Goal: Task Accomplishment & Management: Manage account settings

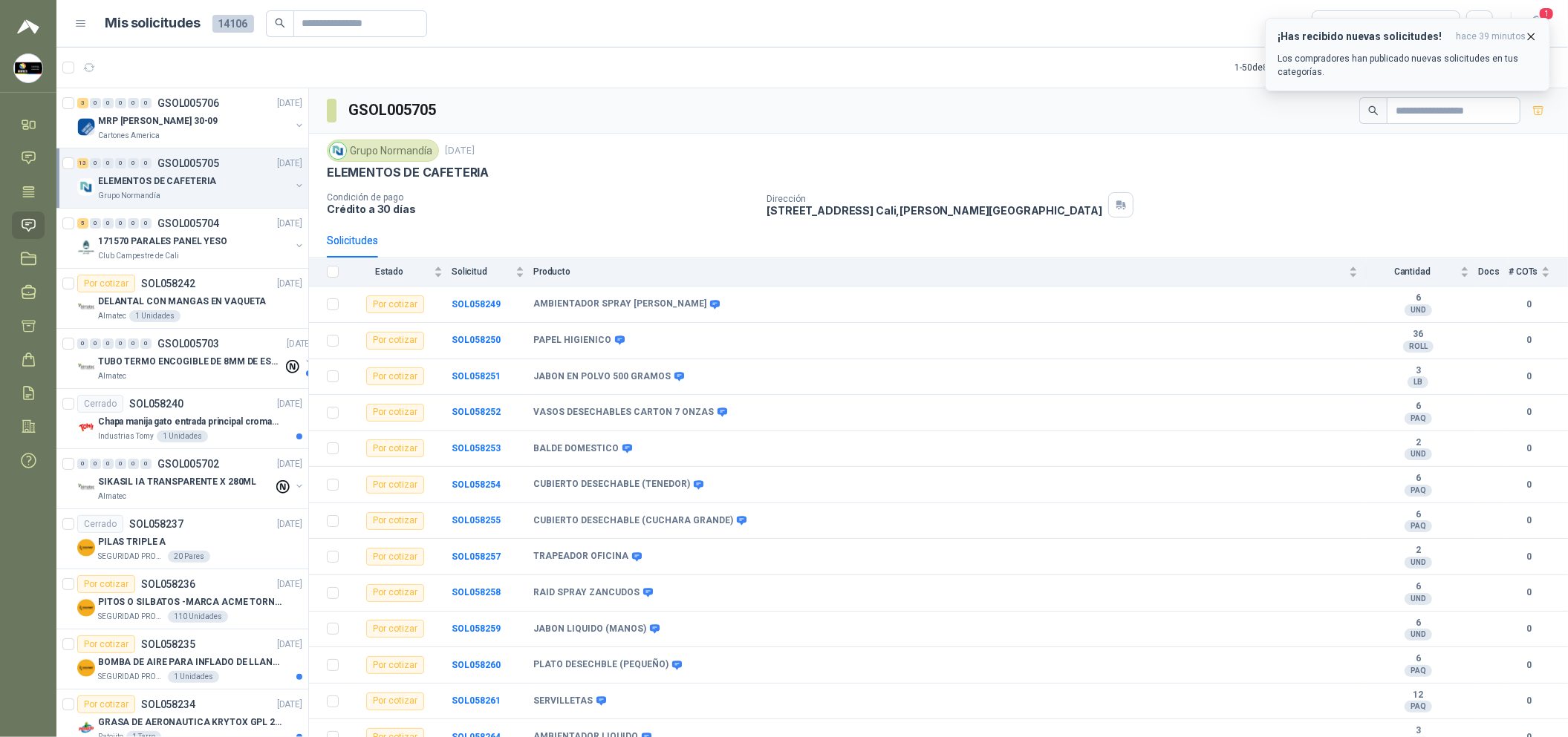
click at [1538, 39] on button "¡Has recibido nuevas solicitudes! hace 39 minutos Los compradores han publicado…" at bounding box center [1407, 54] width 285 height 73
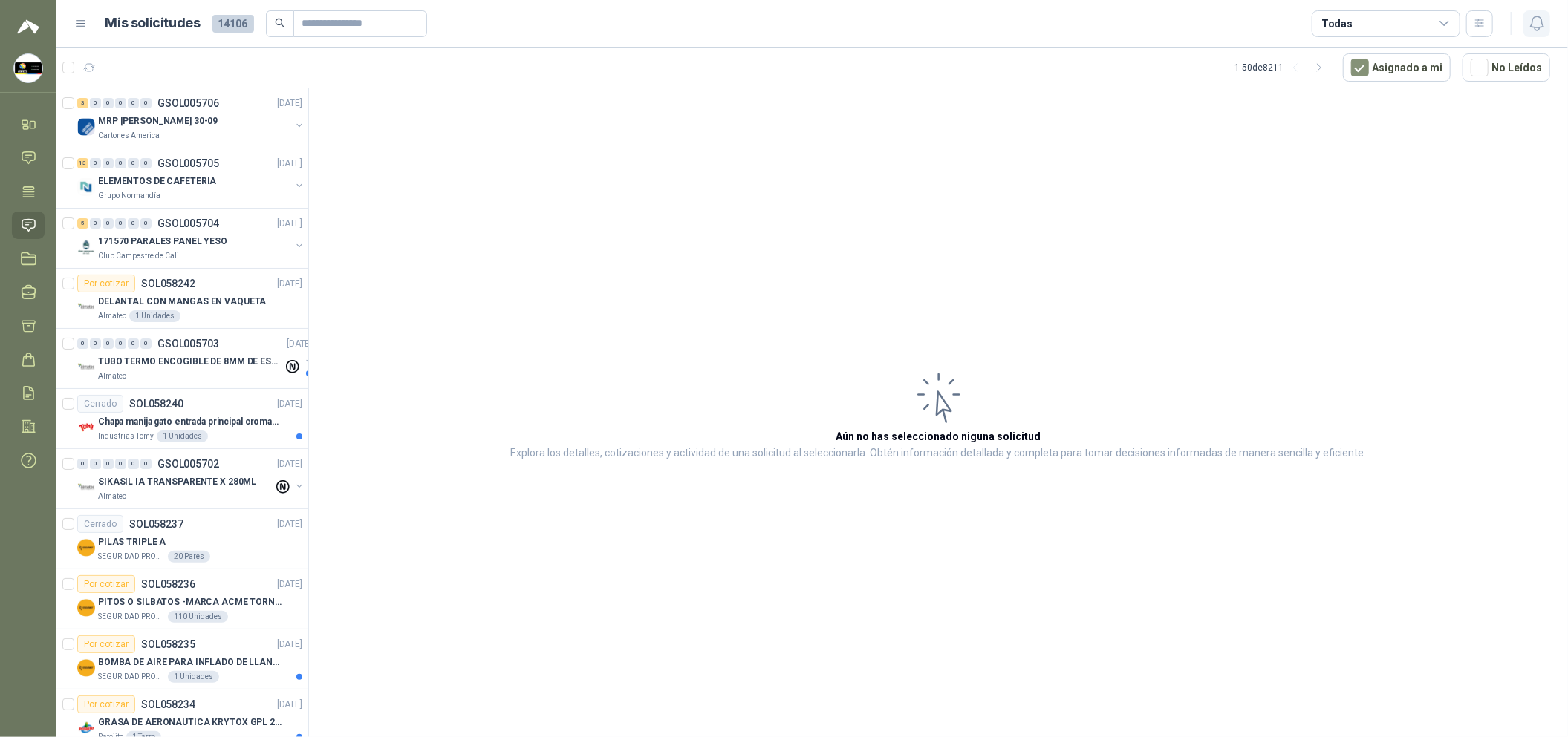
click at [1525, 23] on button "button" at bounding box center [1536, 24] width 26 height 26
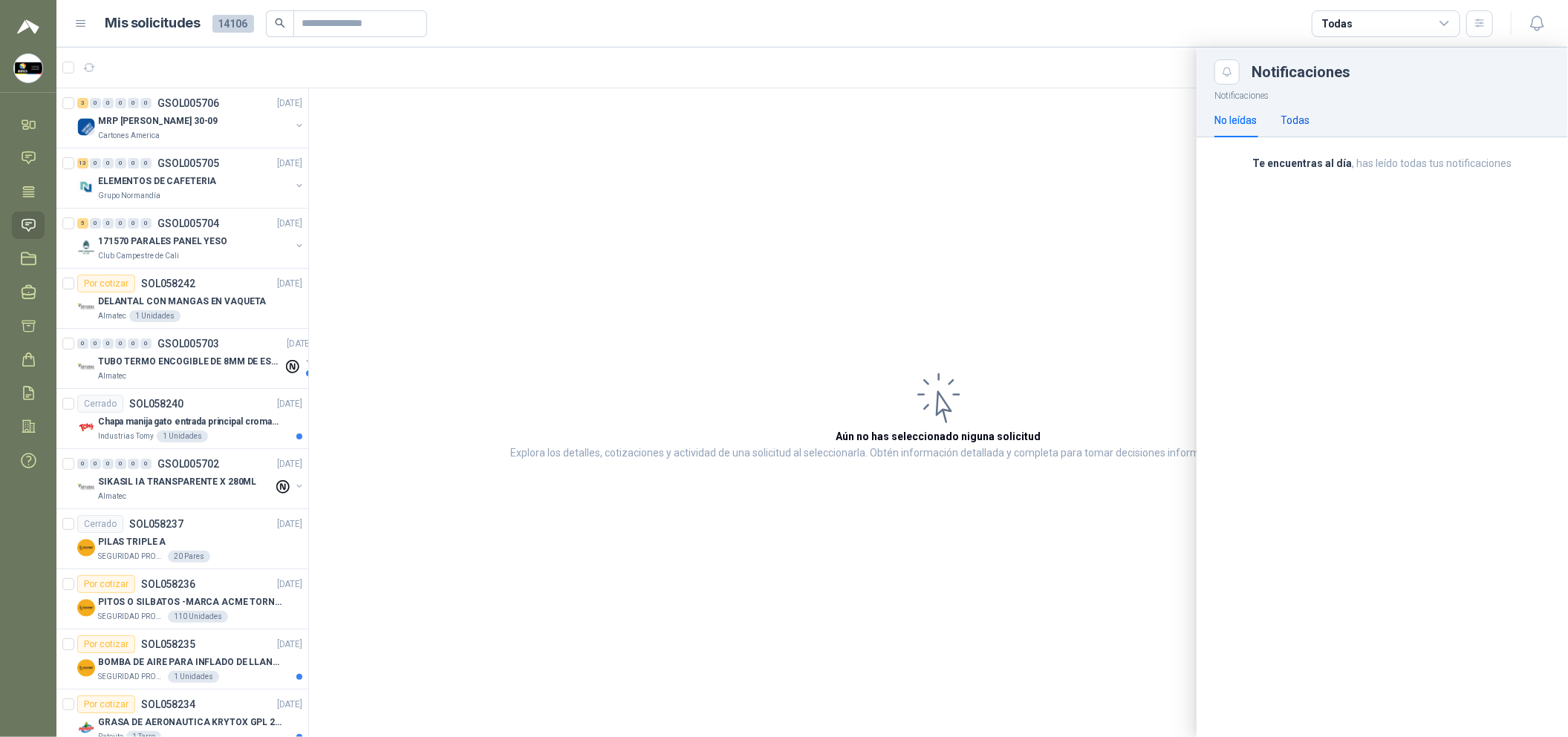
click at [1282, 119] on div "Todas" at bounding box center [1294, 120] width 29 height 16
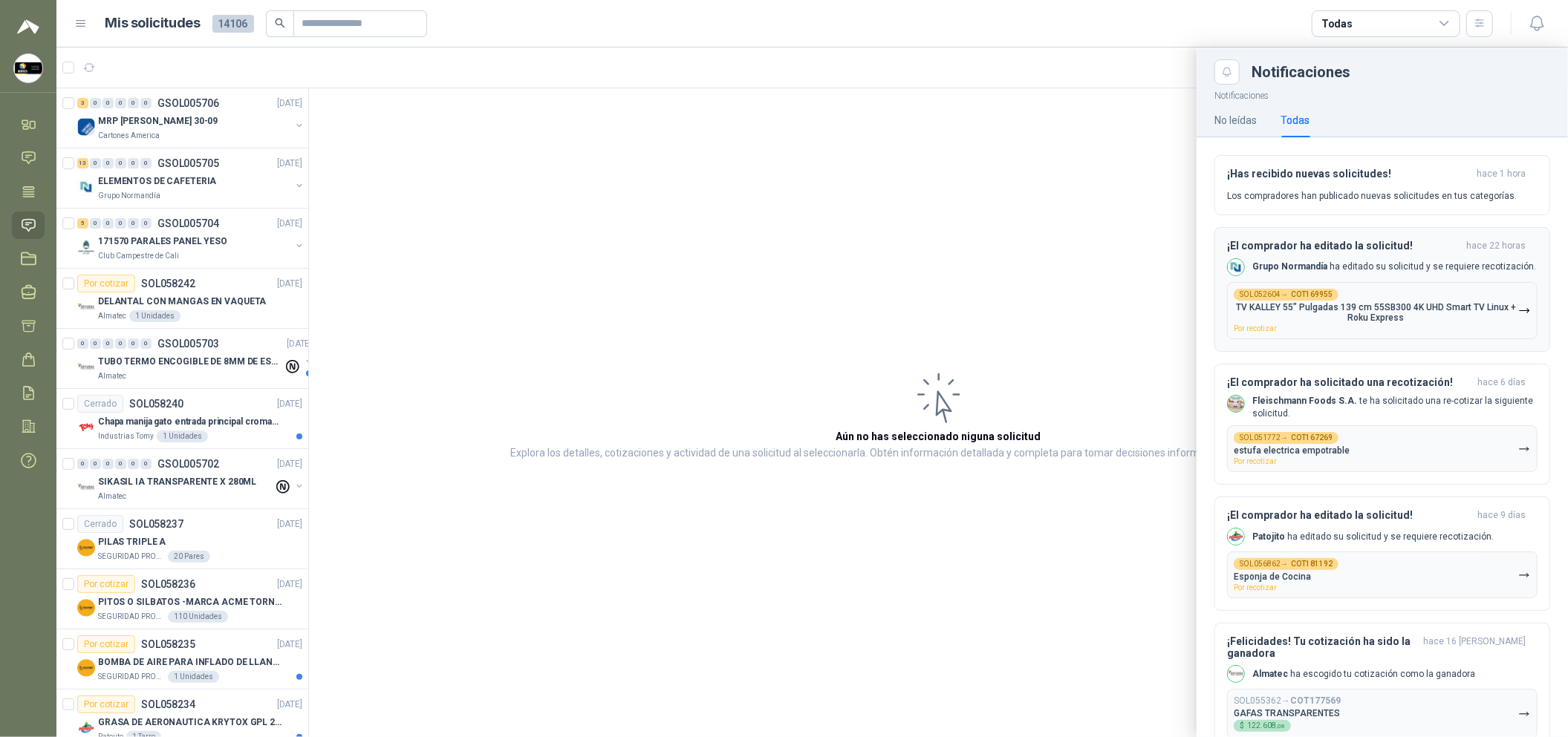
click at [1325, 250] on h3 "¡El comprador ha editado la solicitud!" at bounding box center [1342, 245] width 233 height 12
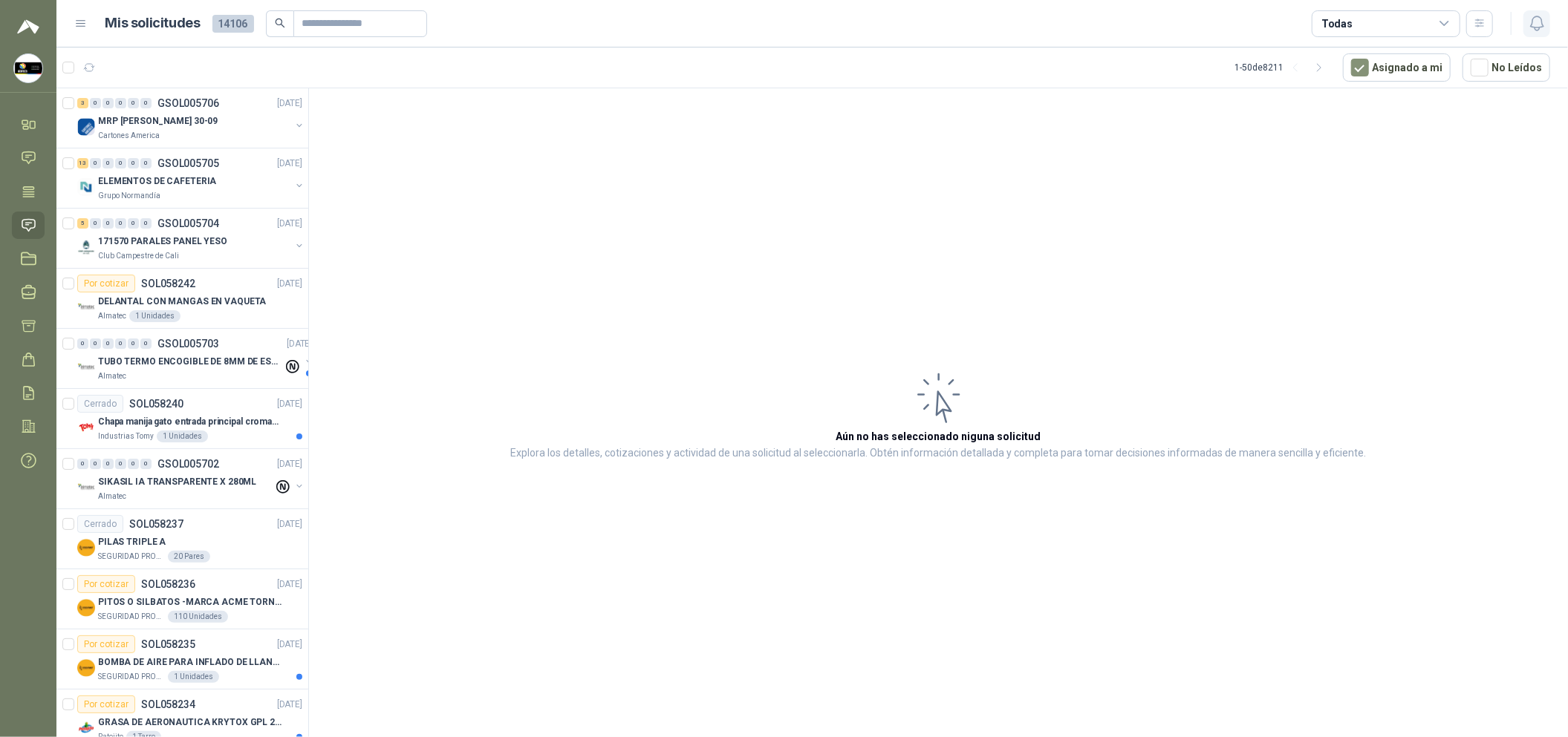
click at [1538, 26] on icon "button" at bounding box center [1536, 23] width 12 height 14
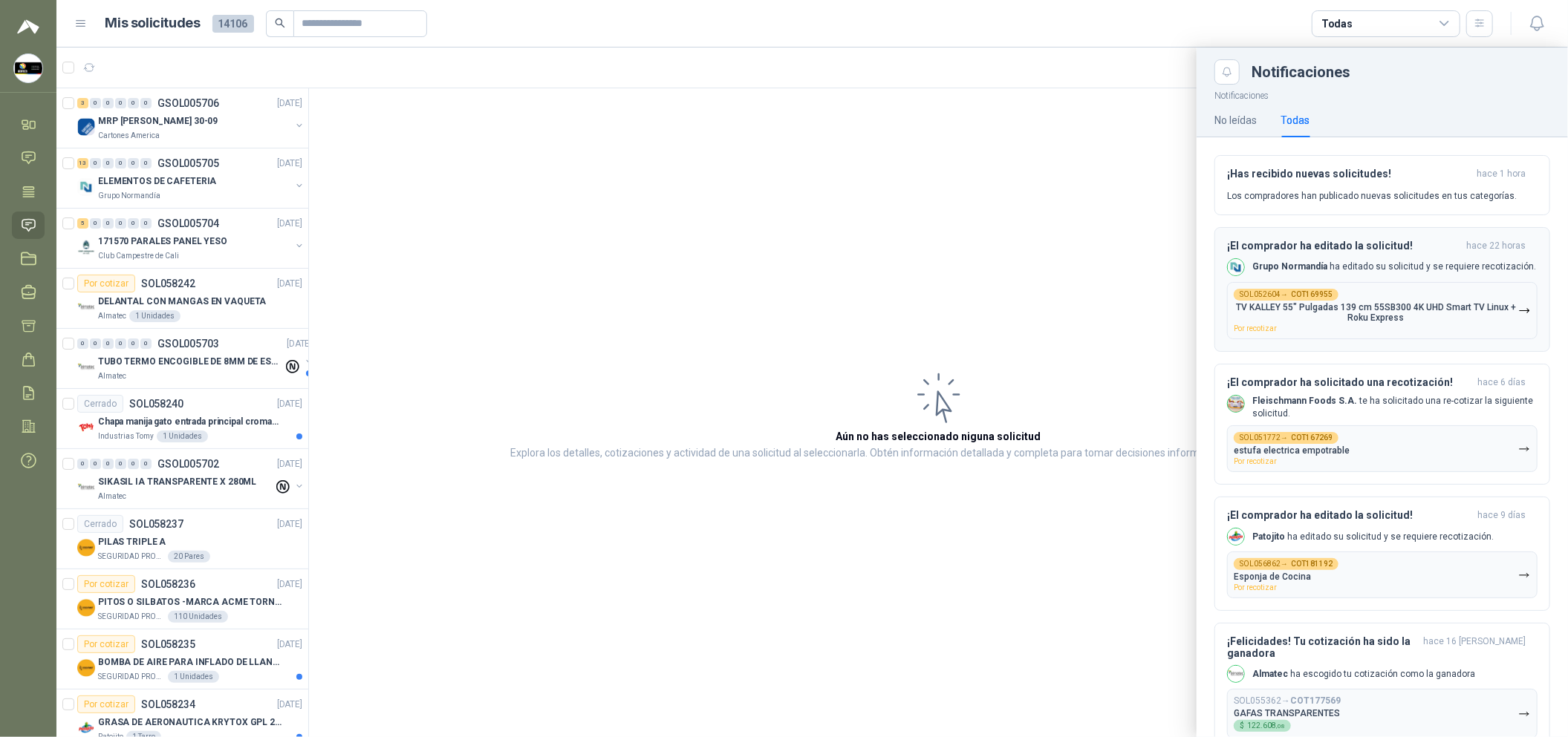
click at [1326, 299] on div "SOL052604 → COT169955" at bounding box center [1286, 294] width 105 height 12
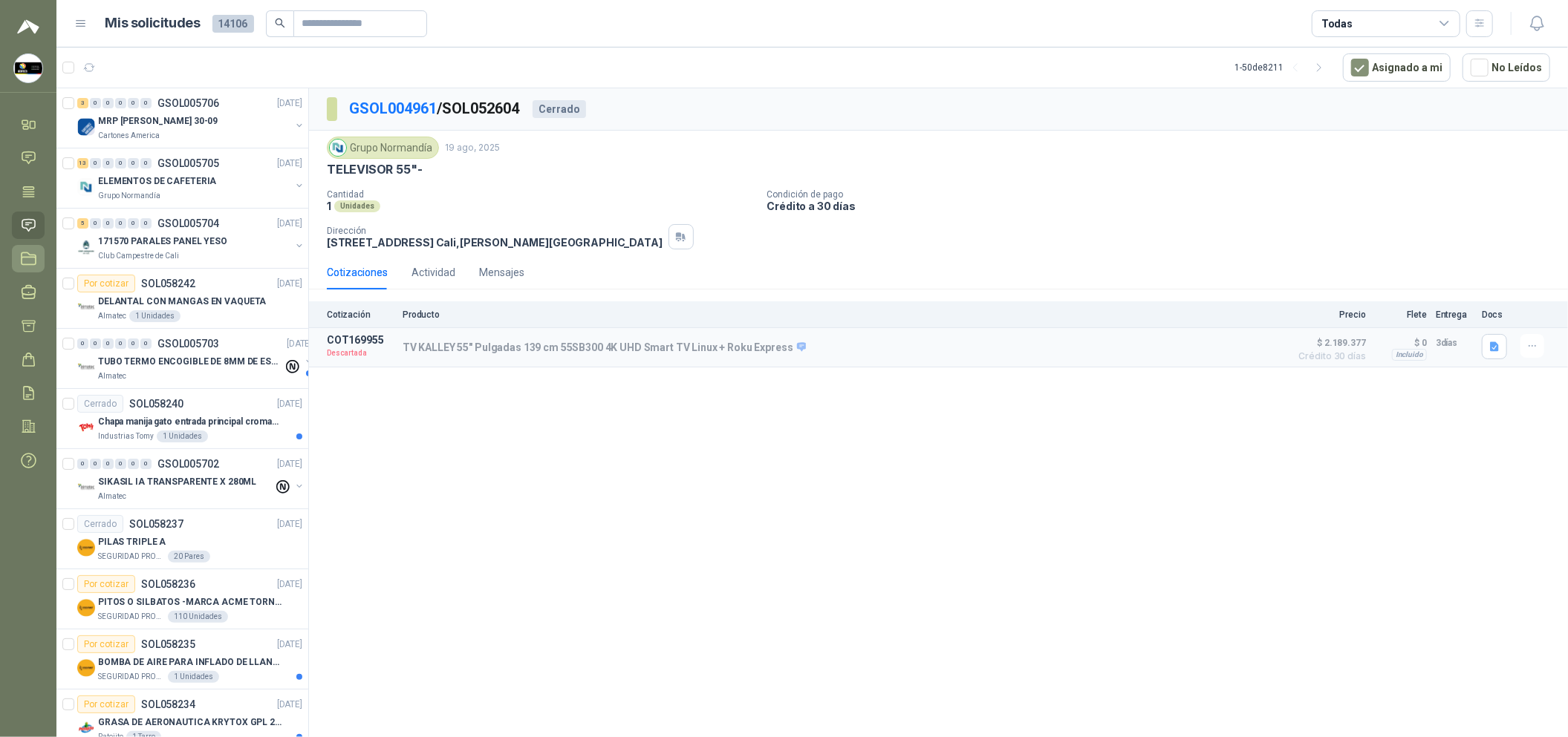
click at [26, 259] on icon at bounding box center [28, 258] width 16 height 16
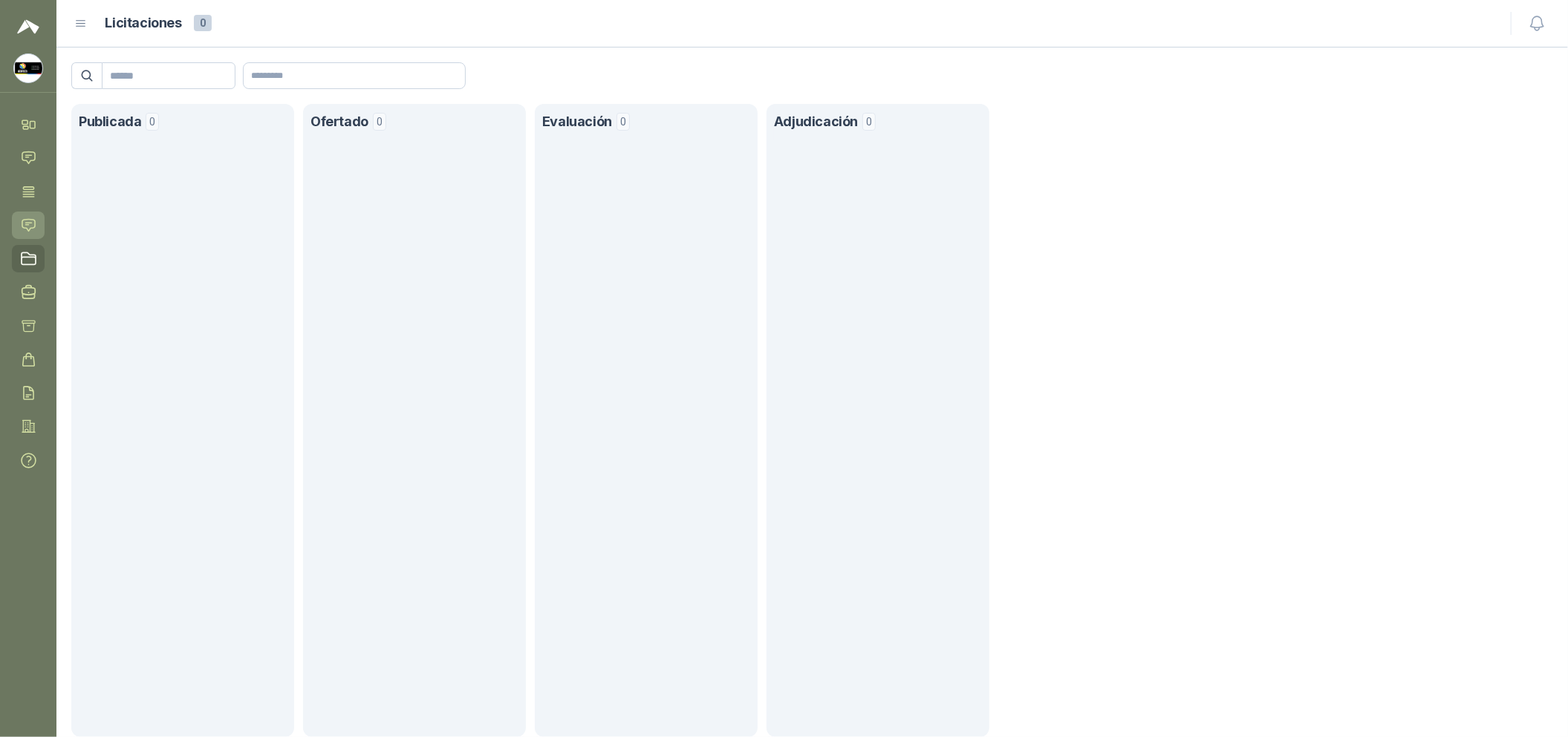
click at [24, 220] on icon at bounding box center [28, 225] width 16 height 16
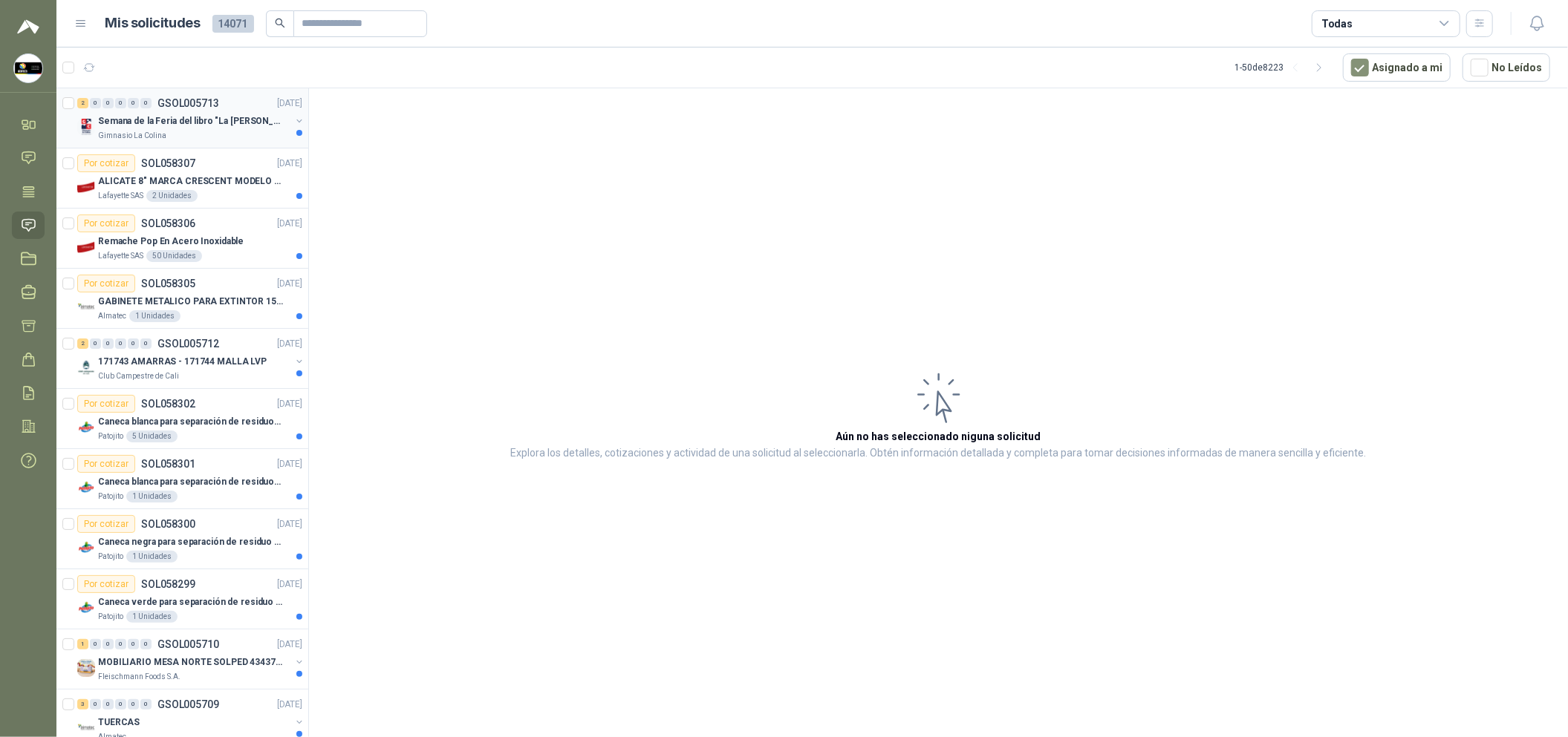
click at [171, 121] on p "Semana de la Feria del libro "La [PERSON_NAME]"" at bounding box center [190, 121] width 185 height 14
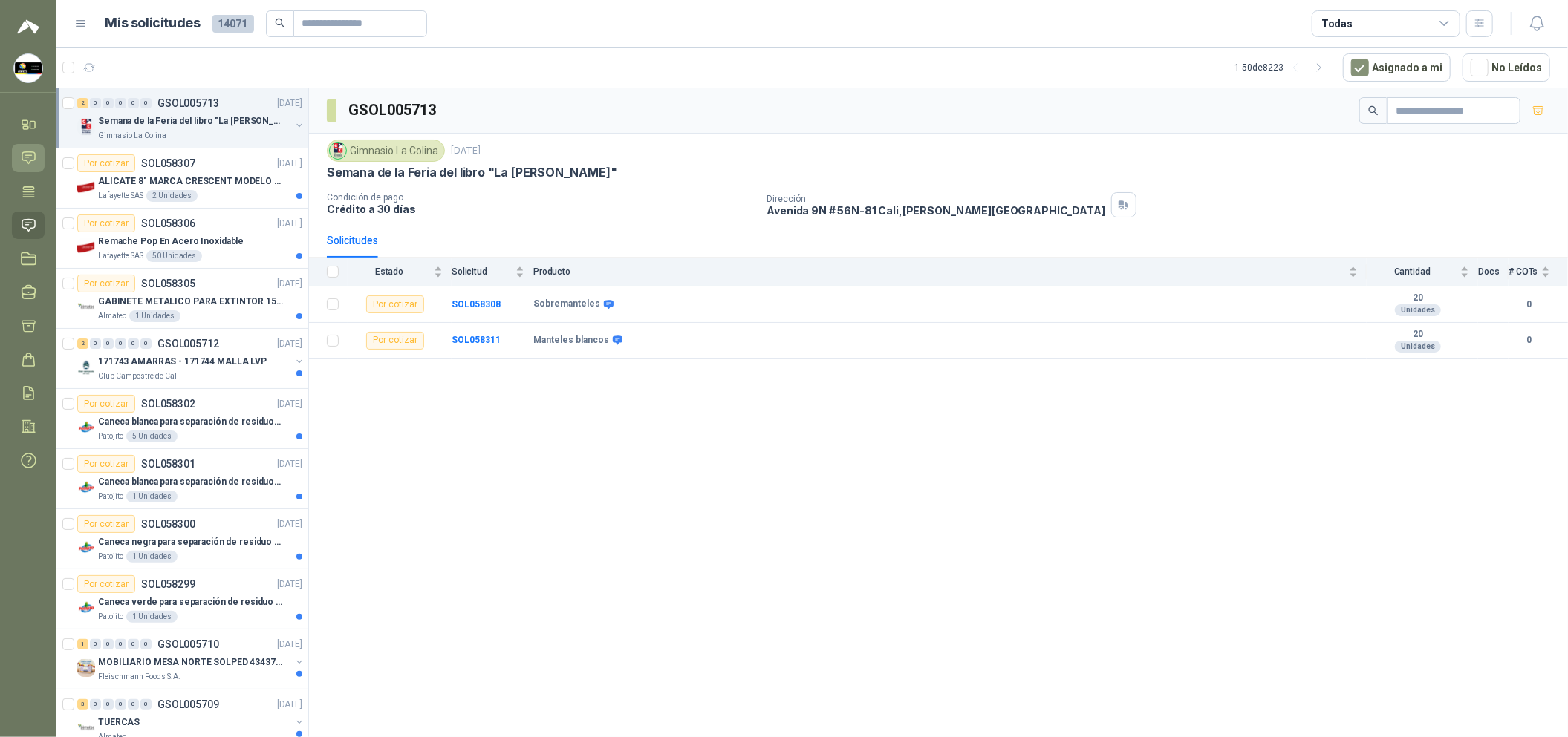
click at [29, 153] on icon at bounding box center [28, 157] width 16 height 16
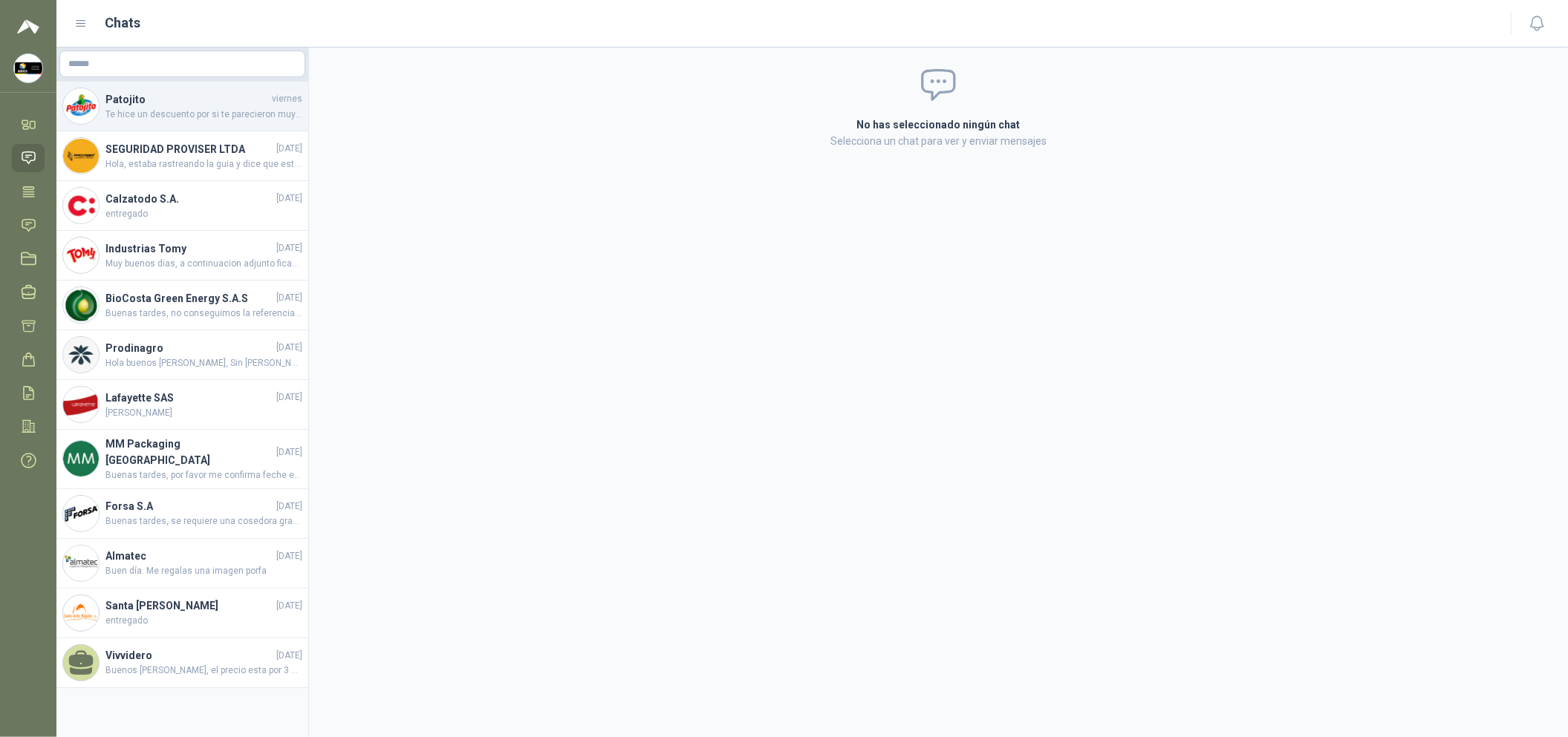
click at [209, 117] on span "Te hice un descuento por si te parecieron muy caras, quedo atento" at bounding box center [203, 114] width 197 height 14
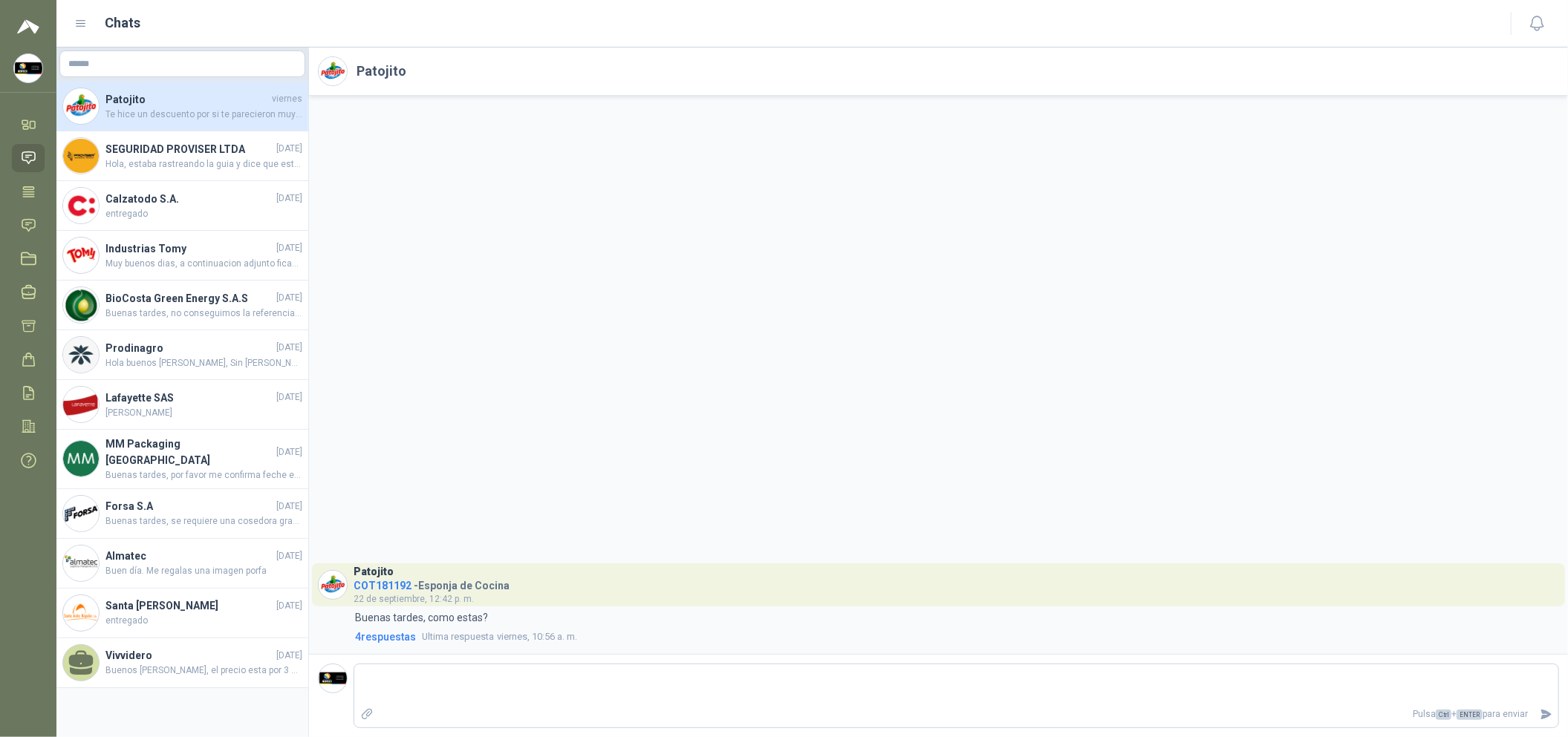
click at [380, 583] on span "COT181192" at bounding box center [382, 586] width 58 height 12
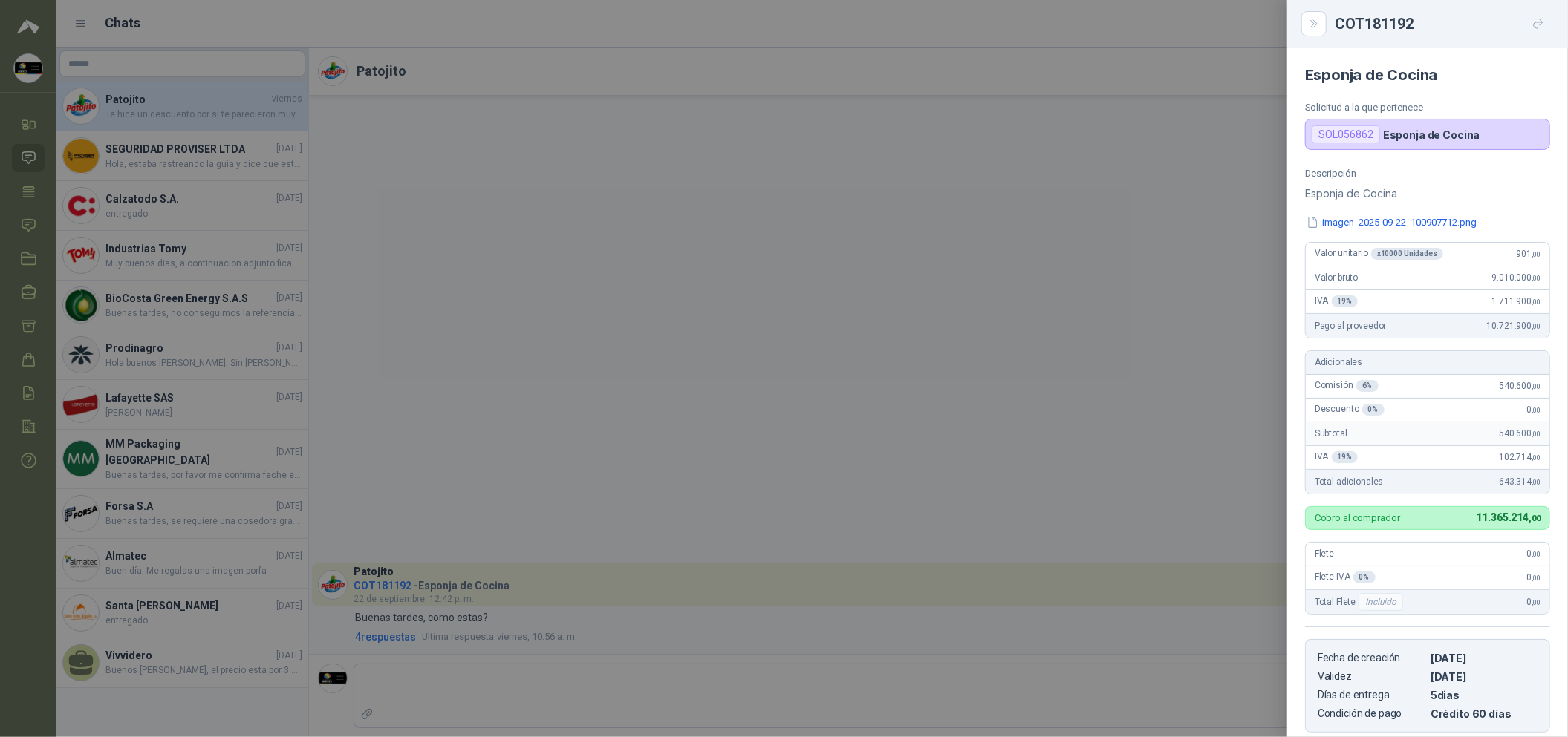
click at [1420, 132] on p "Esponja de Cocina" at bounding box center [1431, 134] width 97 height 12
click at [1313, 27] on icon "Close" at bounding box center [1314, 24] width 12 height 12
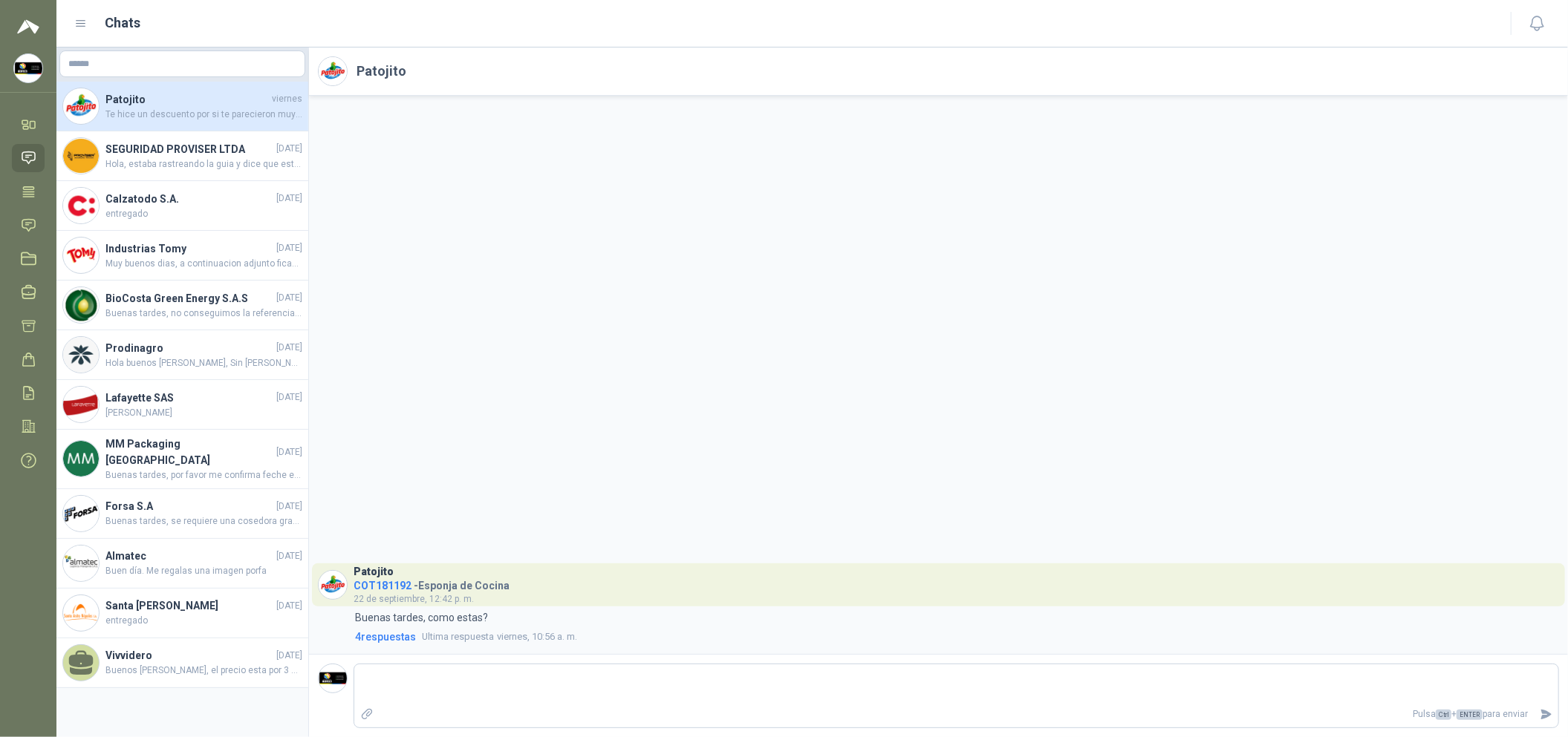
click at [388, 582] on span "COT181192" at bounding box center [382, 586] width 58 height 12
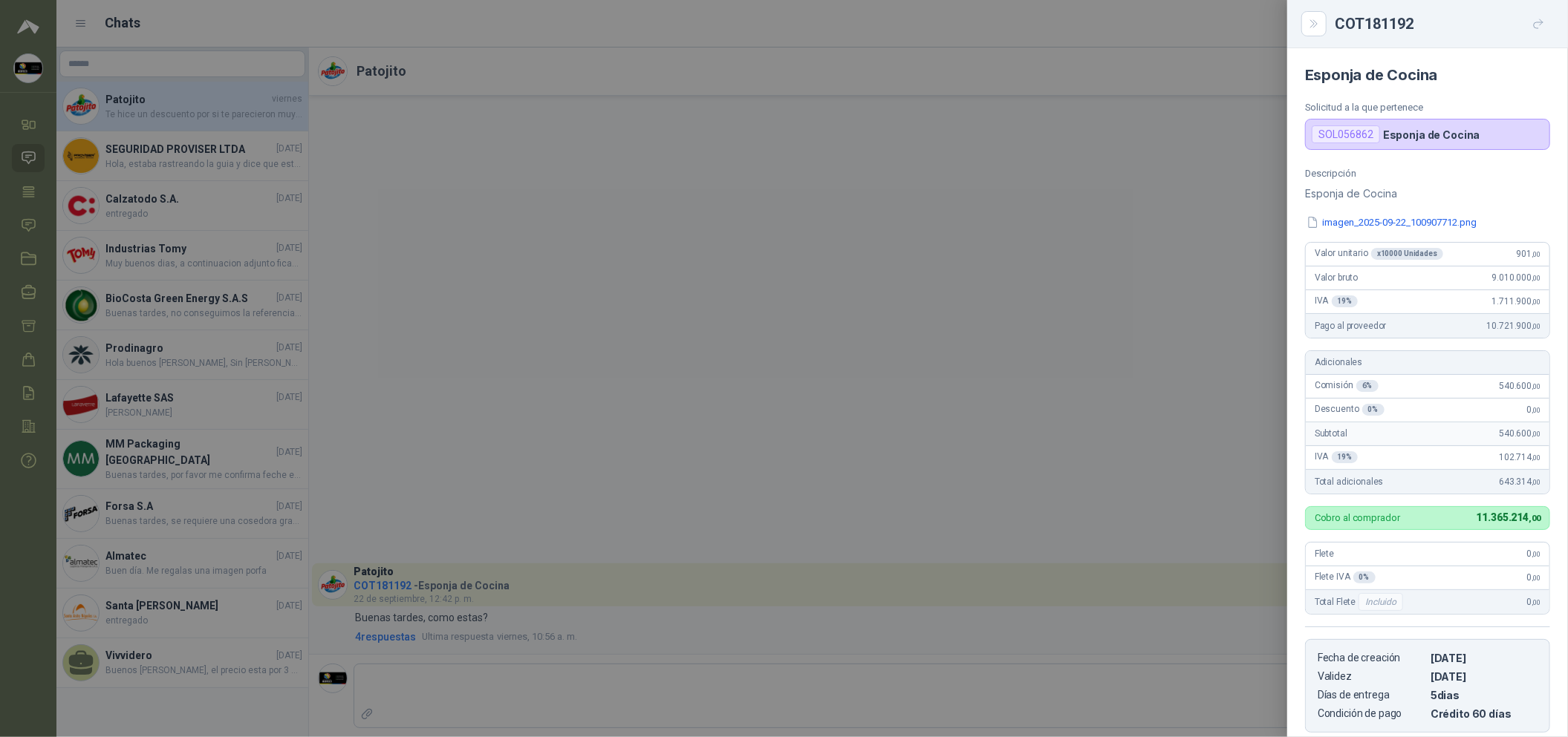
click at [1459, 604] on div "Total [PERSON_NAME] Incluido 0 ,00" at bounding box center [1427, 601] width 244 height 24
click at [1407, 132] on p "Esponja de Cocina" at bounding box center [1431, 134] width 97 height 12
drag, startPoint x: 1372, startPoint y: 136, endPoint x: 1359, endPoint y: 137, distance: 13.0
click at [1366, 138] on div "SOL056862" at bounding box center [1345, 134] width 68 height 18
click at [1356, 136] on div "SOL056862" at bounding box center [1345, 134] width 68 height 18
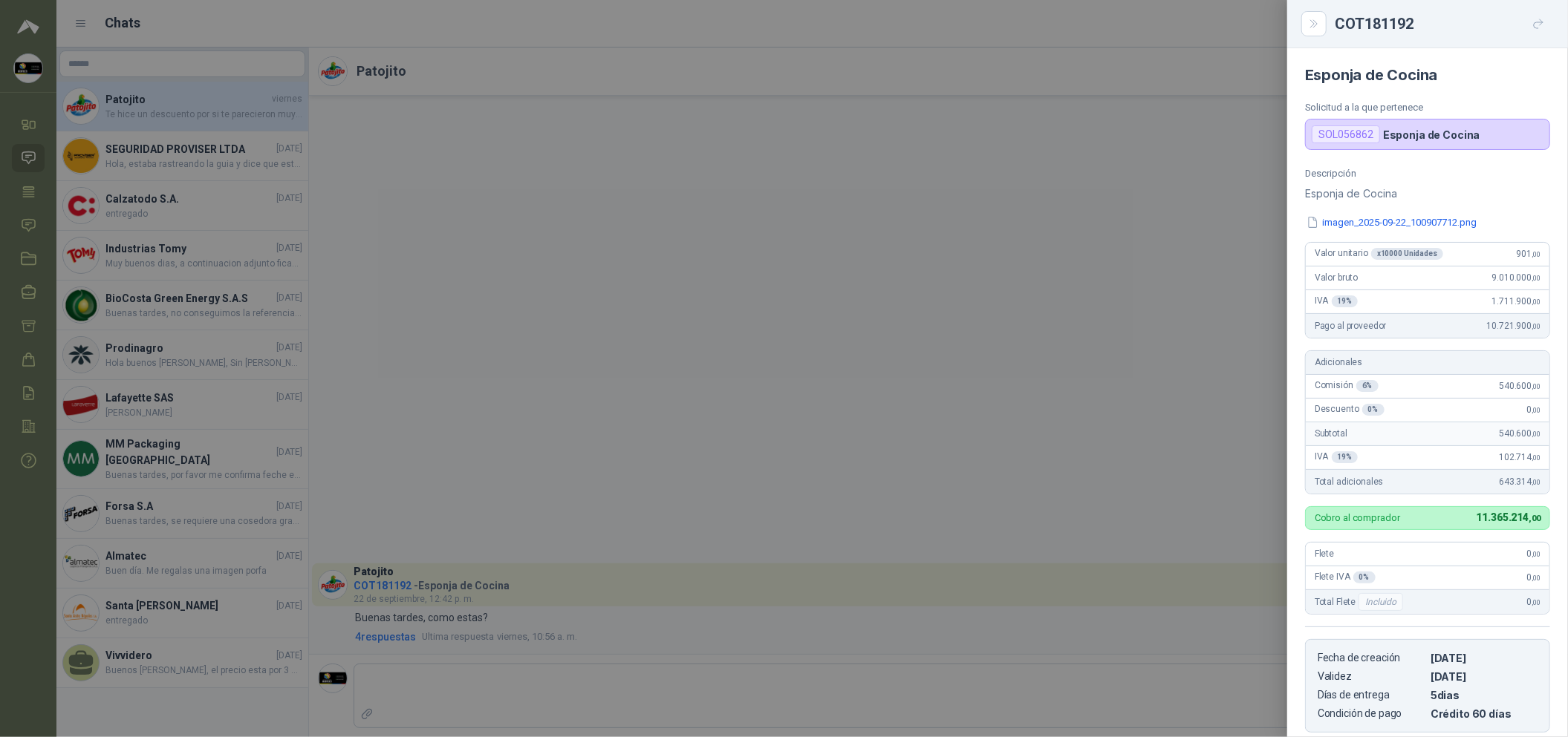
click at [1431, 123] on div "SOL056862 Esponja de Cocina" at bounding box center [1427, 134] width 245 height 31
drag, startPoint x: 1372, startPoint y: 137, endPoint x: 1304, endPoint y: 145, distance: 68.5
click at [1305, 145] on div "SOL056862 Esponja de Cocina" at bounding box center [1427, 134] width 245 height 31
copy div "SOL056862"
drag, startPoint x: 837, startPoint y: 267, endPoint x: 817, endPoint y: 264, distance: 20.2
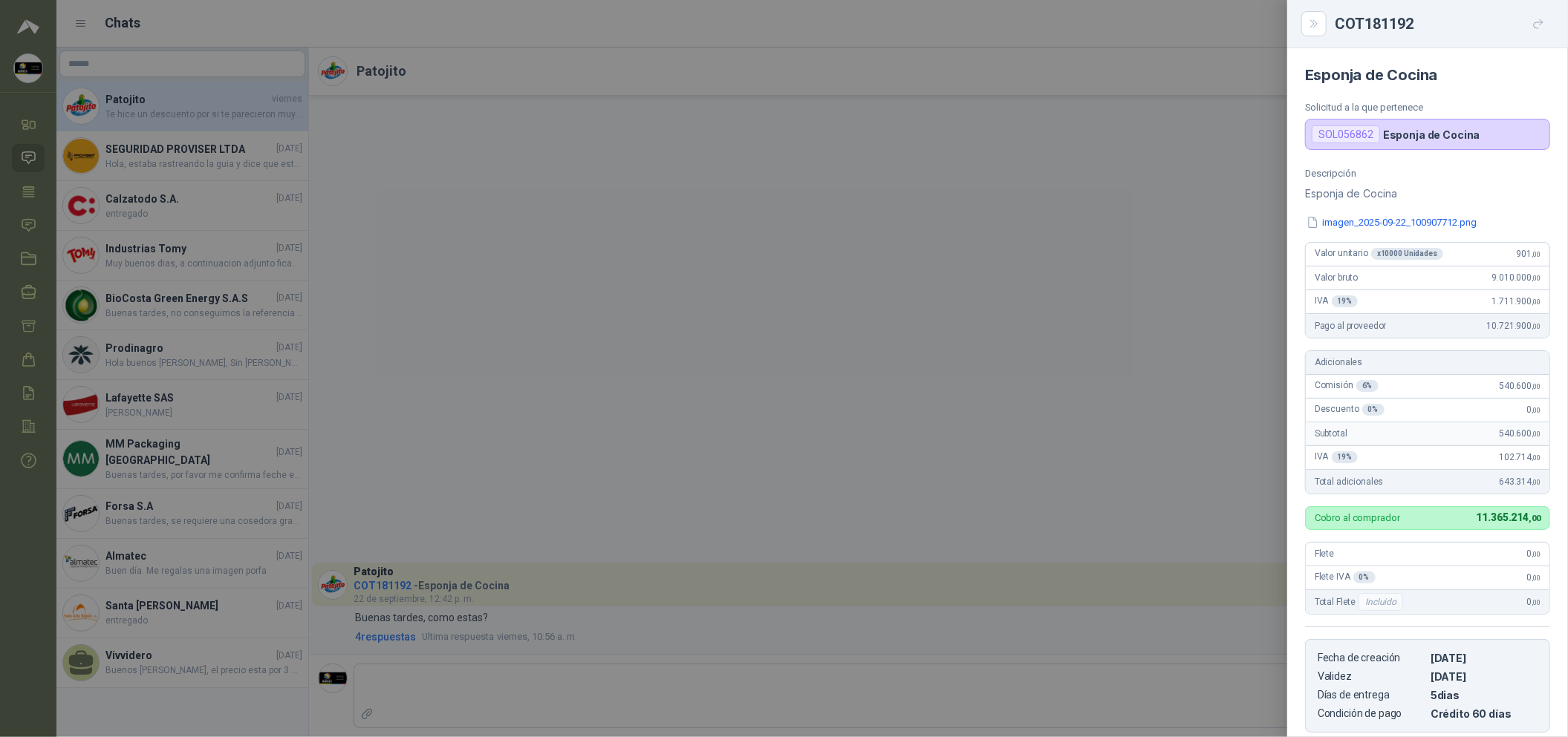
click at [827, 267] on div at bounding box center [784, 368] width 1568 height 737
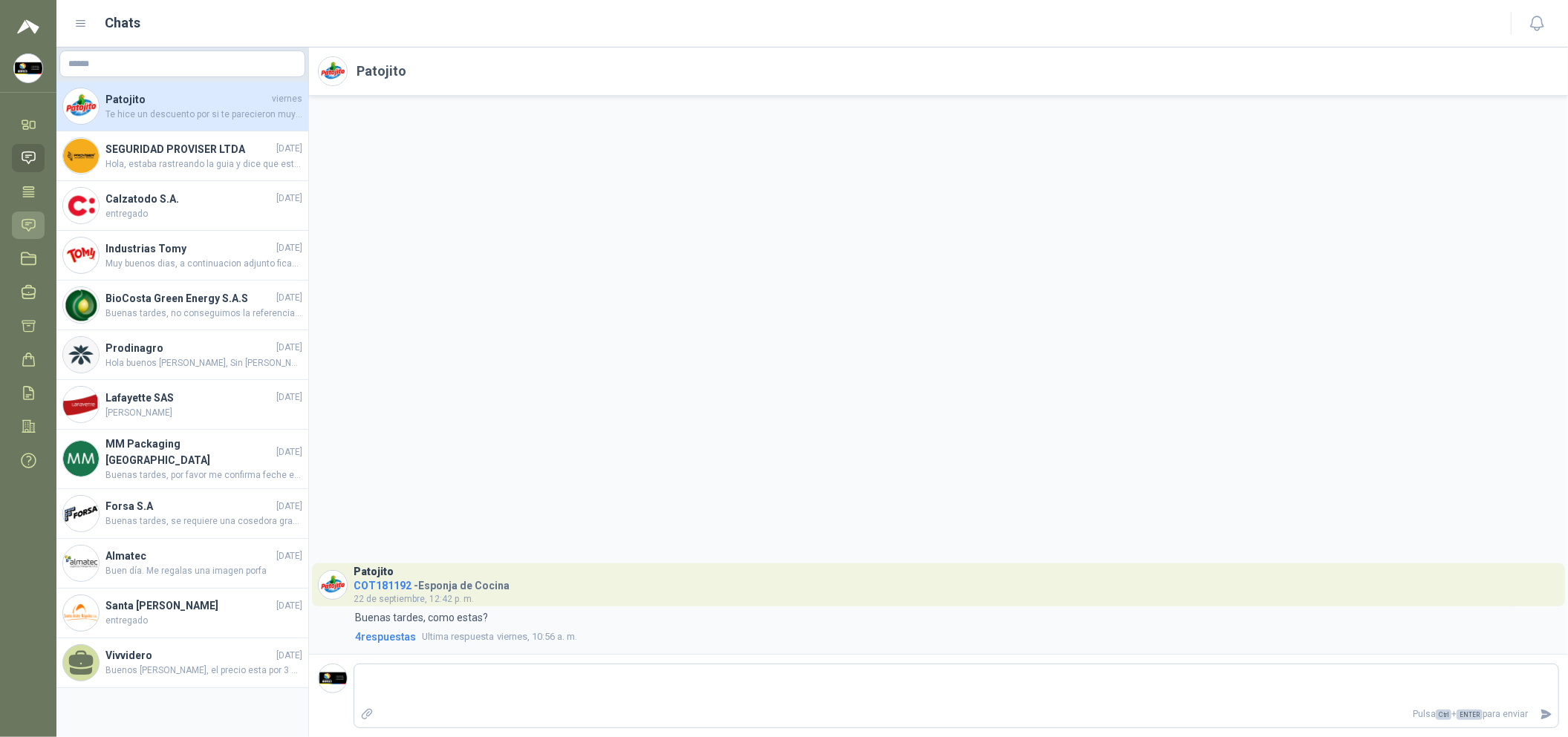
click at [26, 228] on icon at bounding box center [28, 225] width 16 height 16
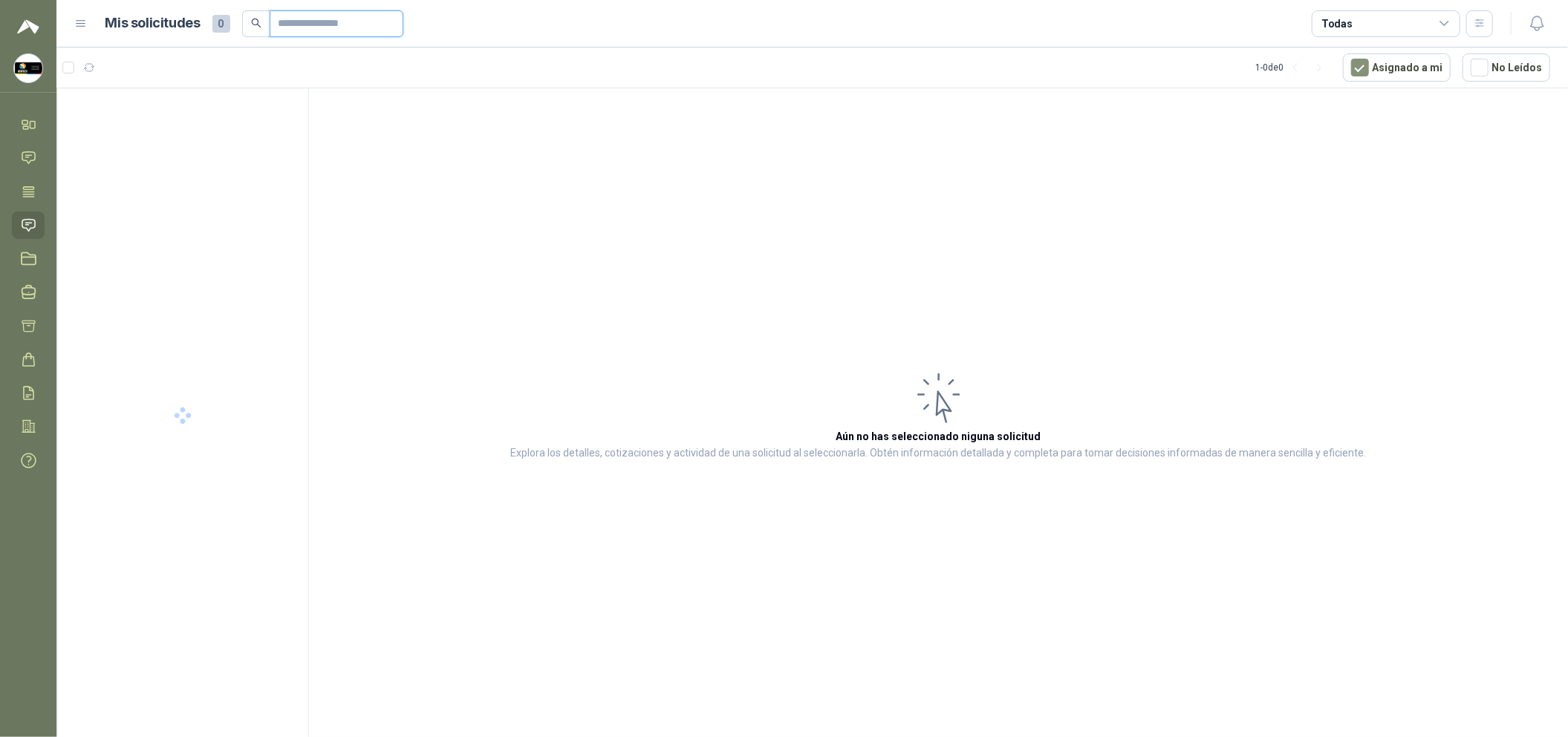
click at [314, 26] on input "text" at bounding box center [330, 24] width 104 height 25
paste input "*********"
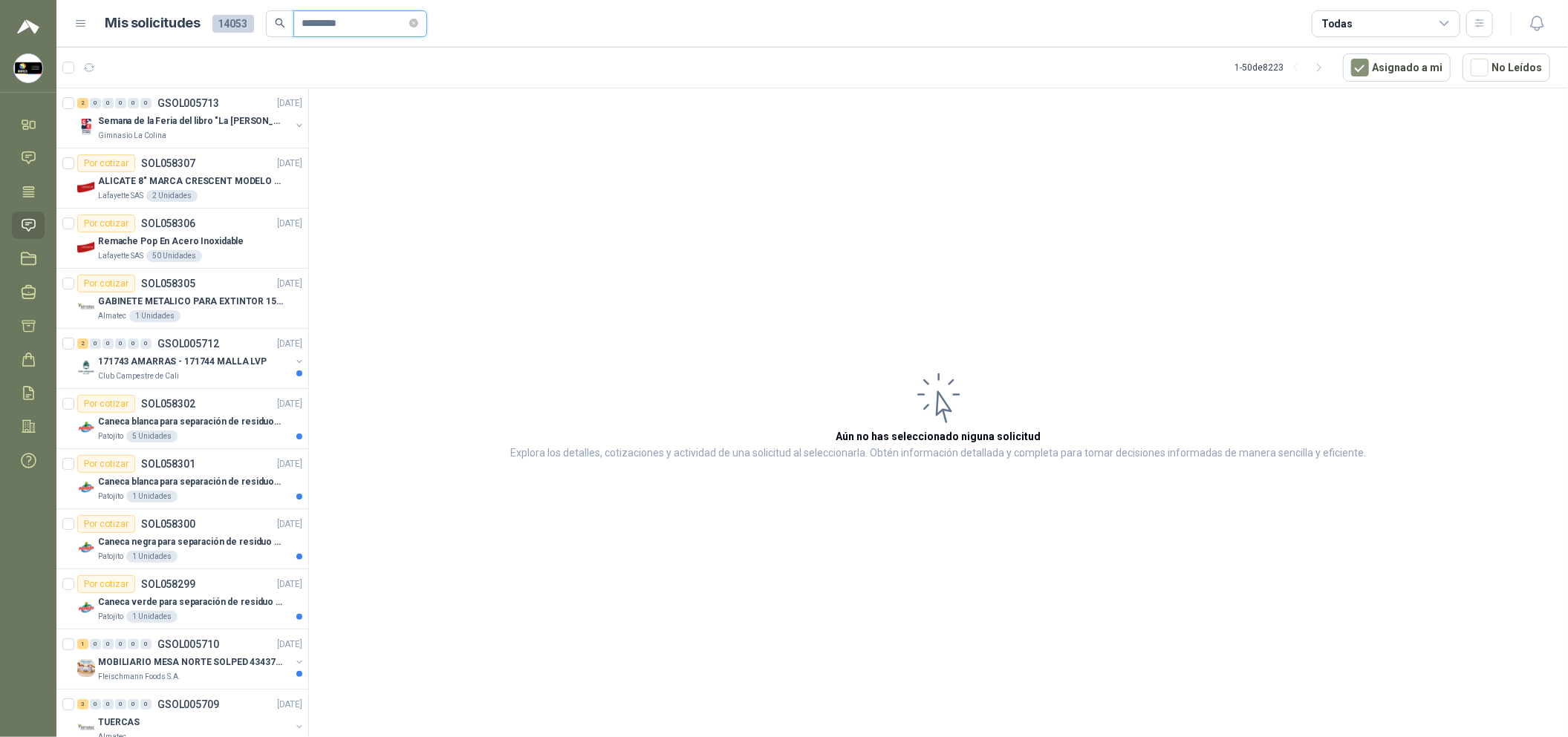
type input "*********"
click at [395, 133] on article "Aún no has seleccionado niguna solicitud Explora los detalles, cotizaciones y a…" at bounding box center [938, 415] width 1259 height 654
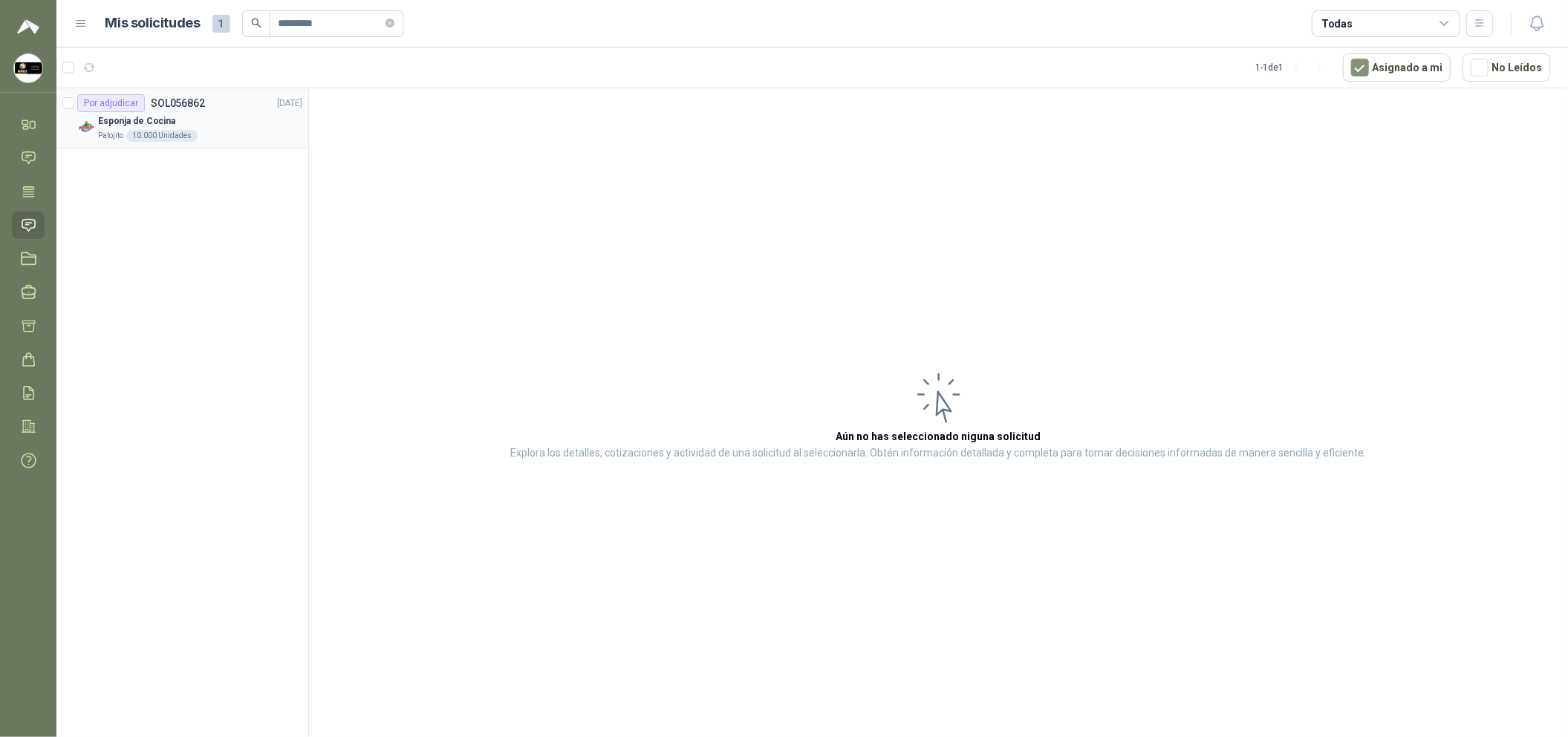
click at [183, 141] on div "10.000 Unidades" at bounding box center [161, 136] width 72 height 12
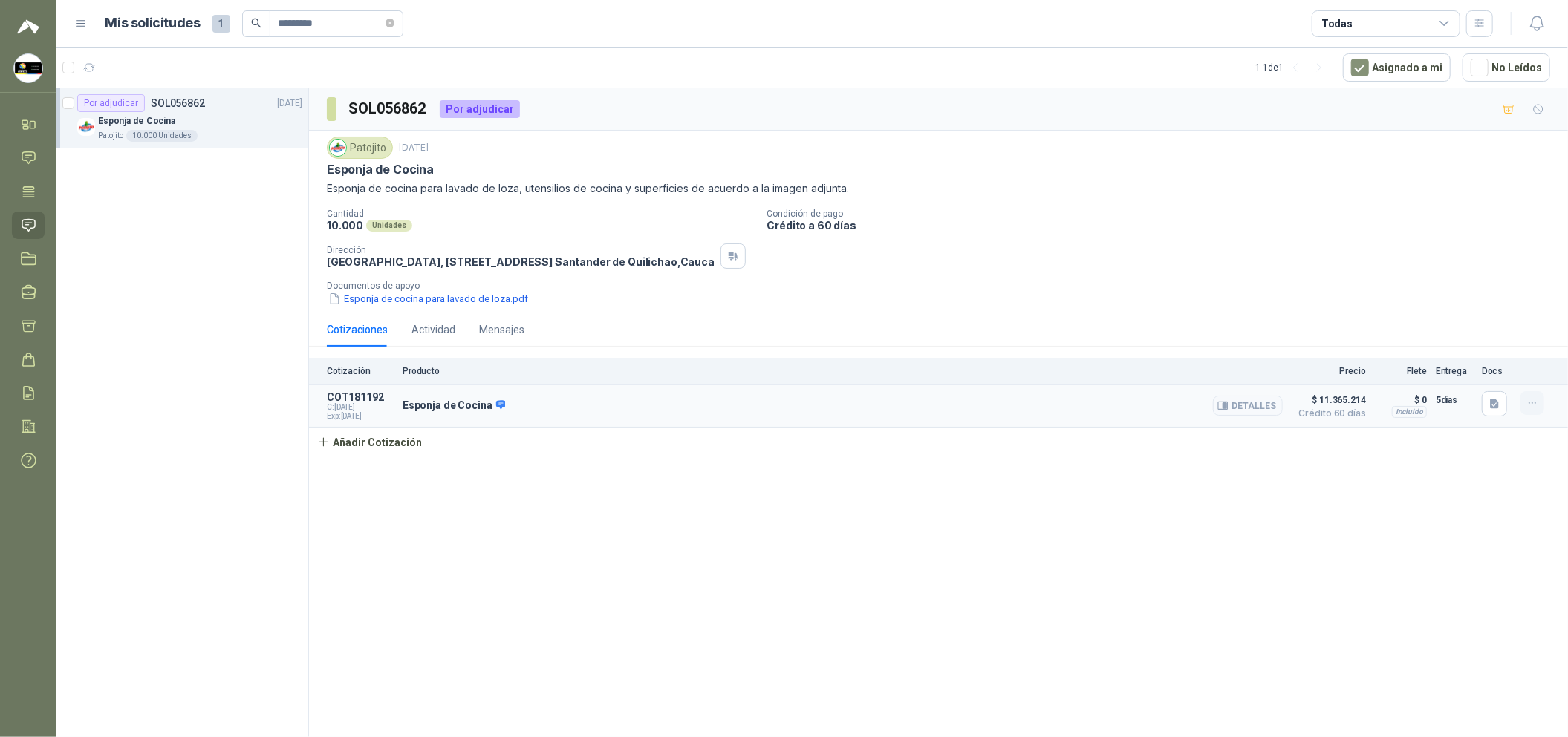
click at [1528, 410] on icon "button" at bounding box center [1532, 403] width 12 height 12
click at [1471, 360] on button "Editar" at bounding box center [1502, 356] width 119 height 24
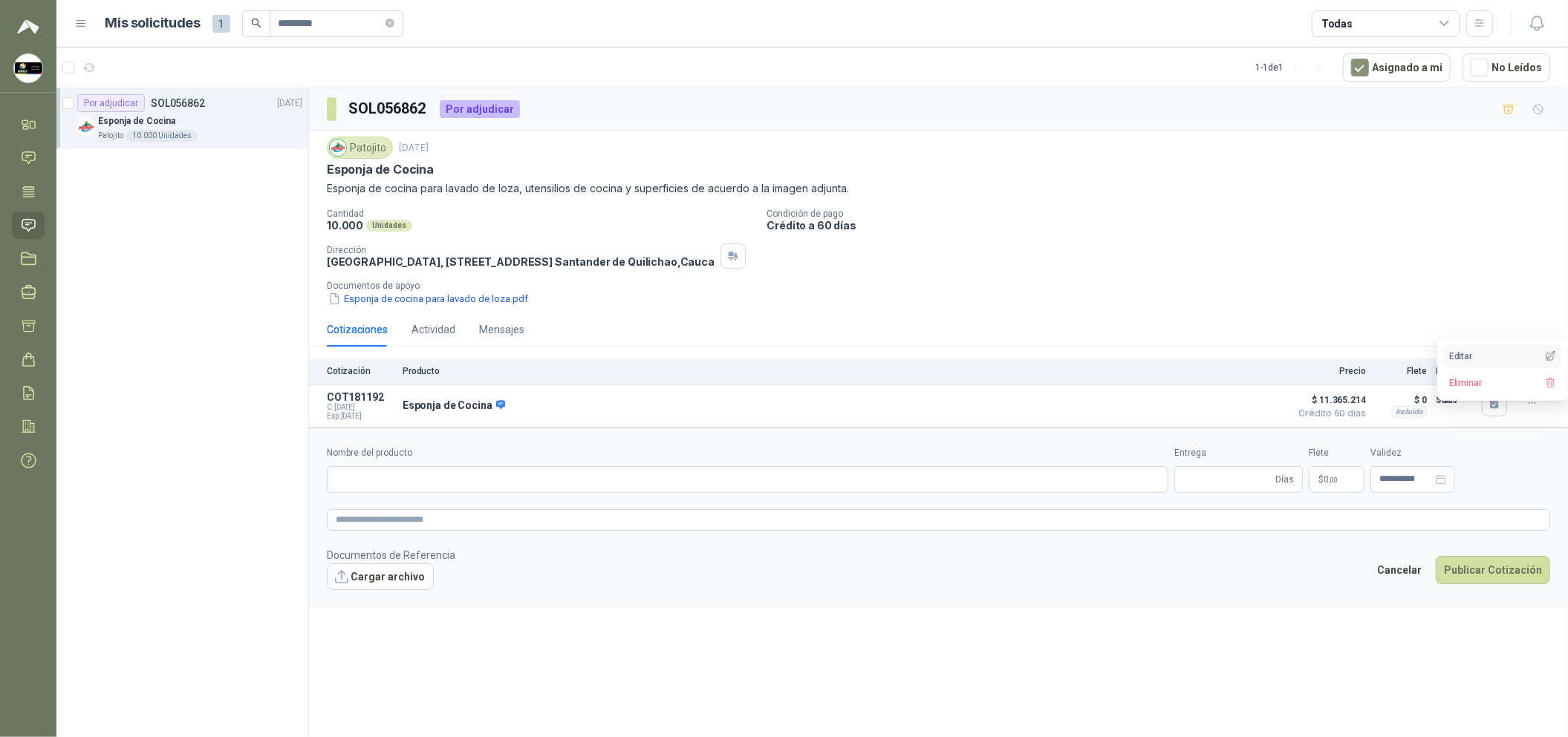
type input "**********"
type input "*"
type input "**********"
type textarea "**********"
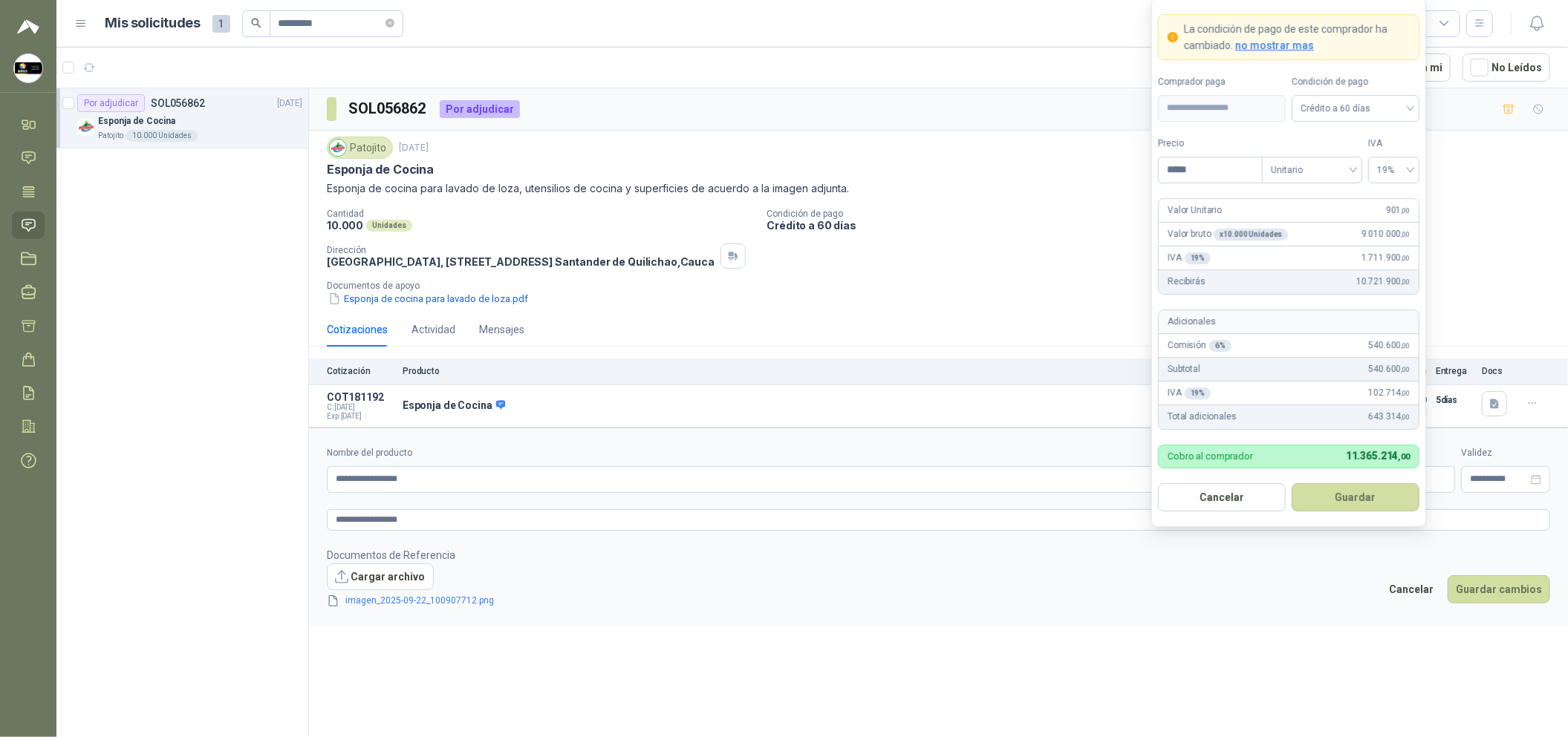
click at [1291, 492] on body "[PERSON_NAME] Soluciones Industriales D&D Inicio Chat Tareas Solicitudes Licita…" at bounding box center [784, 368] width 1568 height 737
drag, startPoint x: 1242, startPoint y: 170, endPoint x: 1042, endPoint y: 141, distance: 202.1
click at [1042, 141] on body "[PERSON_NAME] Soluciones Industriales D&D Inicio Chat Tareas Solicitudes Licita…" at bounding box center [784, 368] width 1568 height 737
type input "*****"
click at [1365, 496] on button "Guardar" at bounding box center [1357, 497] width 128 height 28
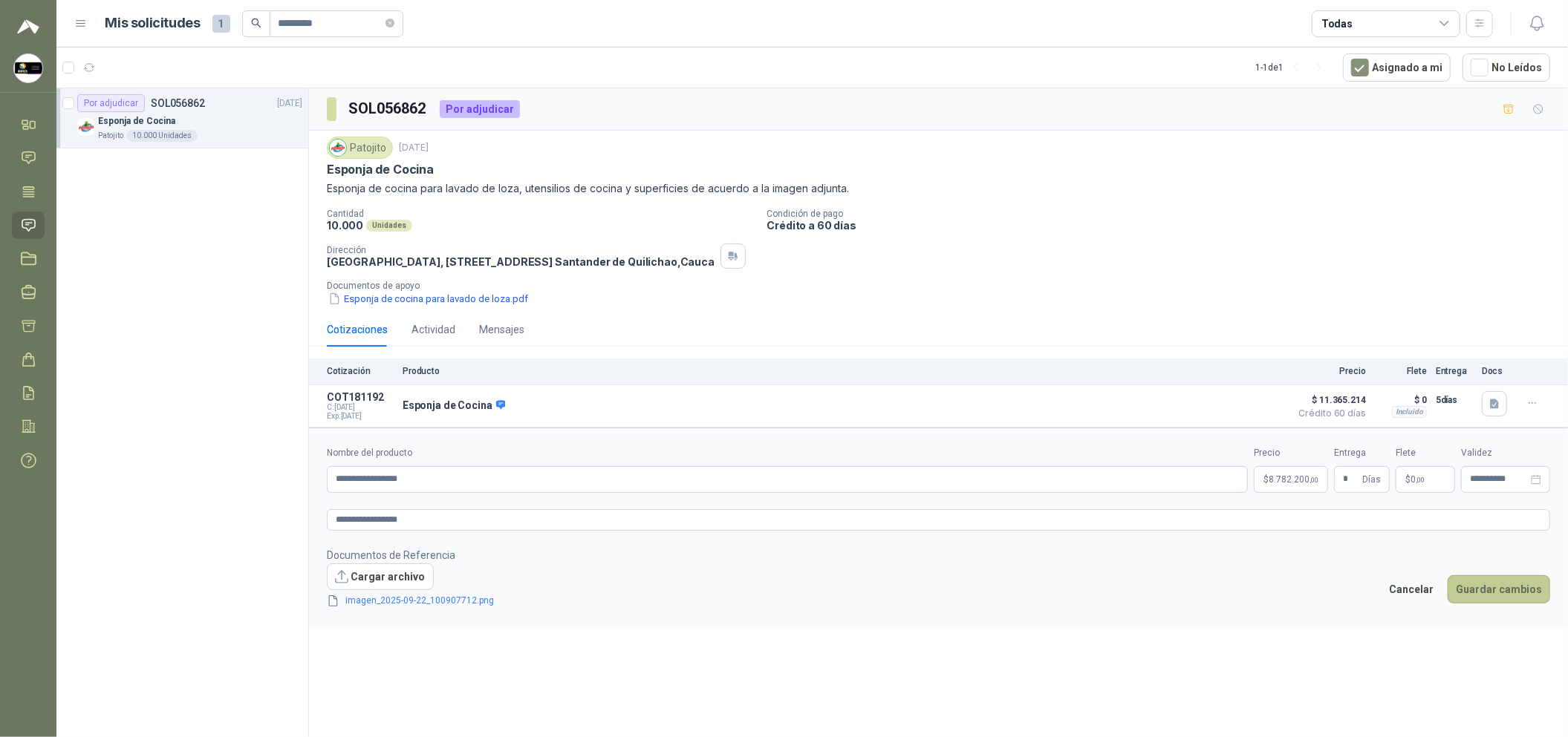
click at [1522, 603] on button "Guardar cambios" at bounding box center [1498, 589] width 103 height 28
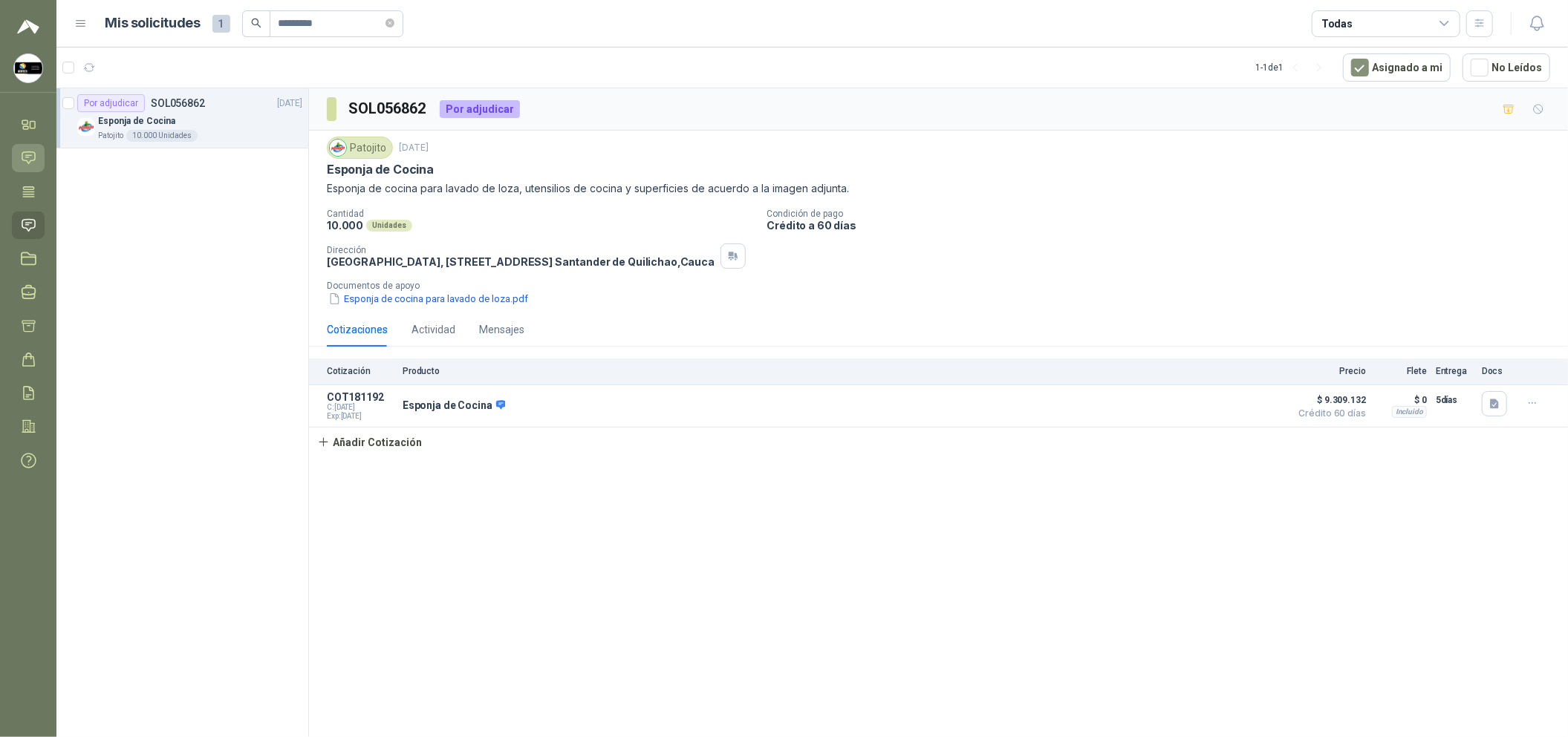
click at [25, 159] on icon at bounding box center [28, 157] width 16 height 16
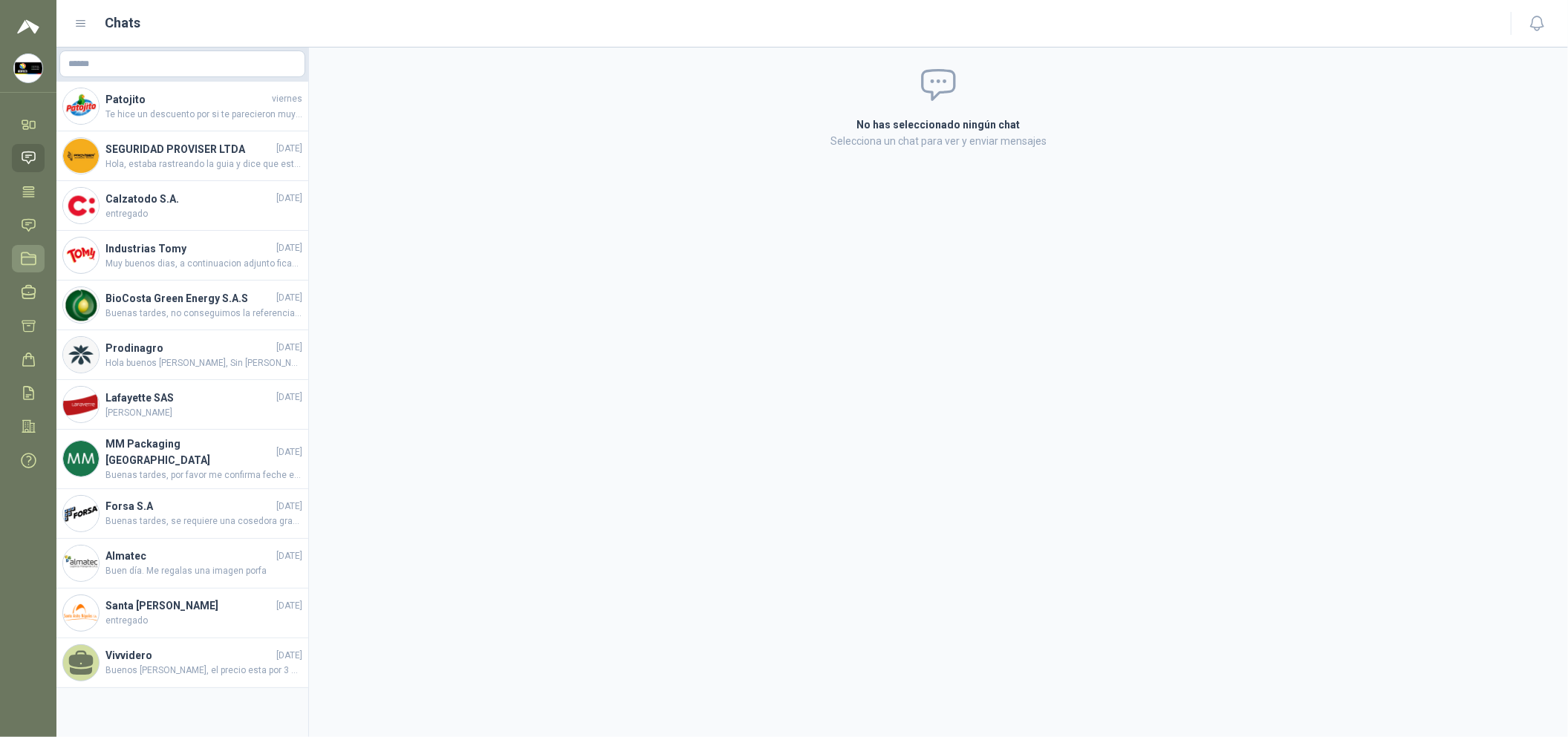
click at [29, 249] on link "Licitaciones" at bounding box center [28, 258] width 33 height 27
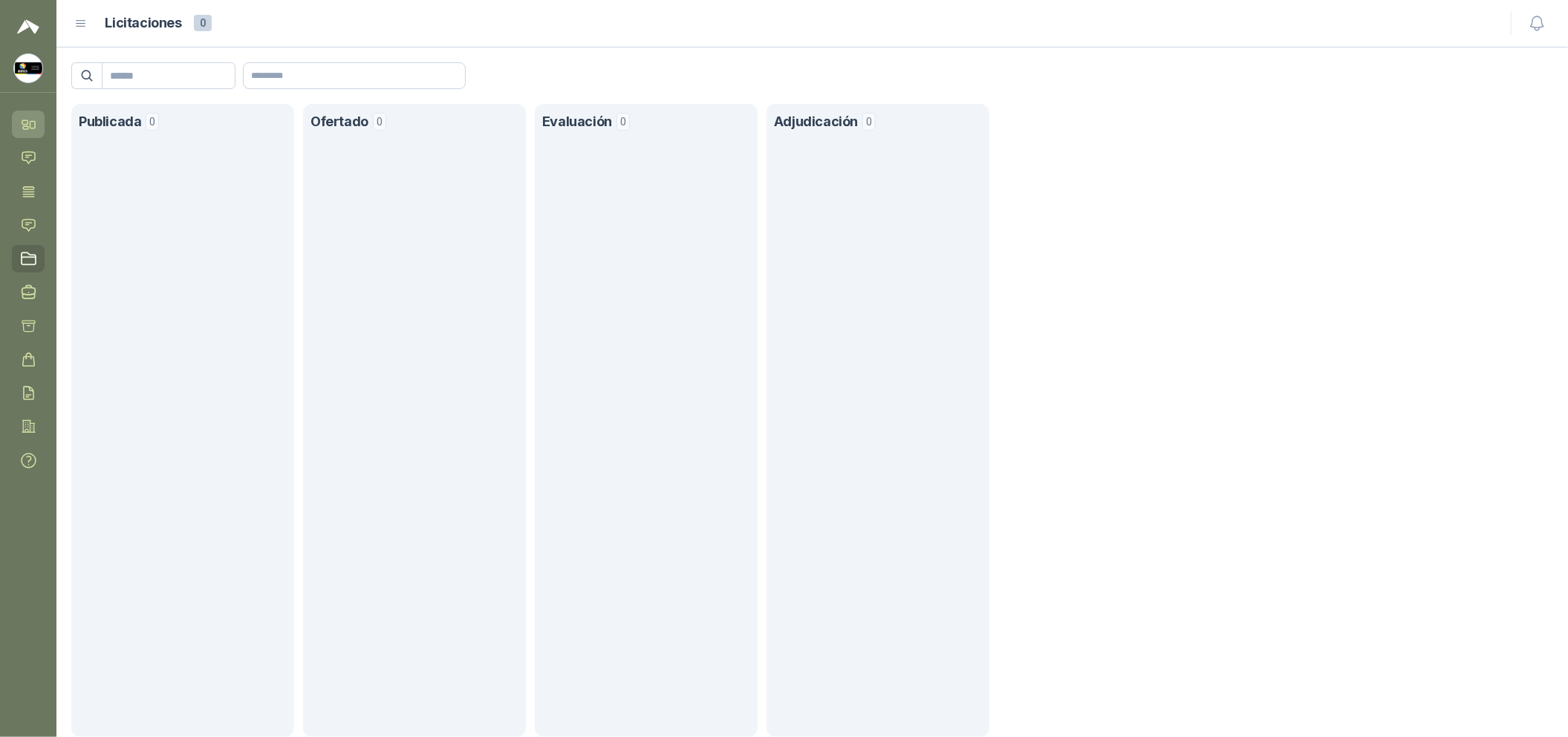
click at [29, 121] on icon at bounding box center [28, 124] width 16 height 16
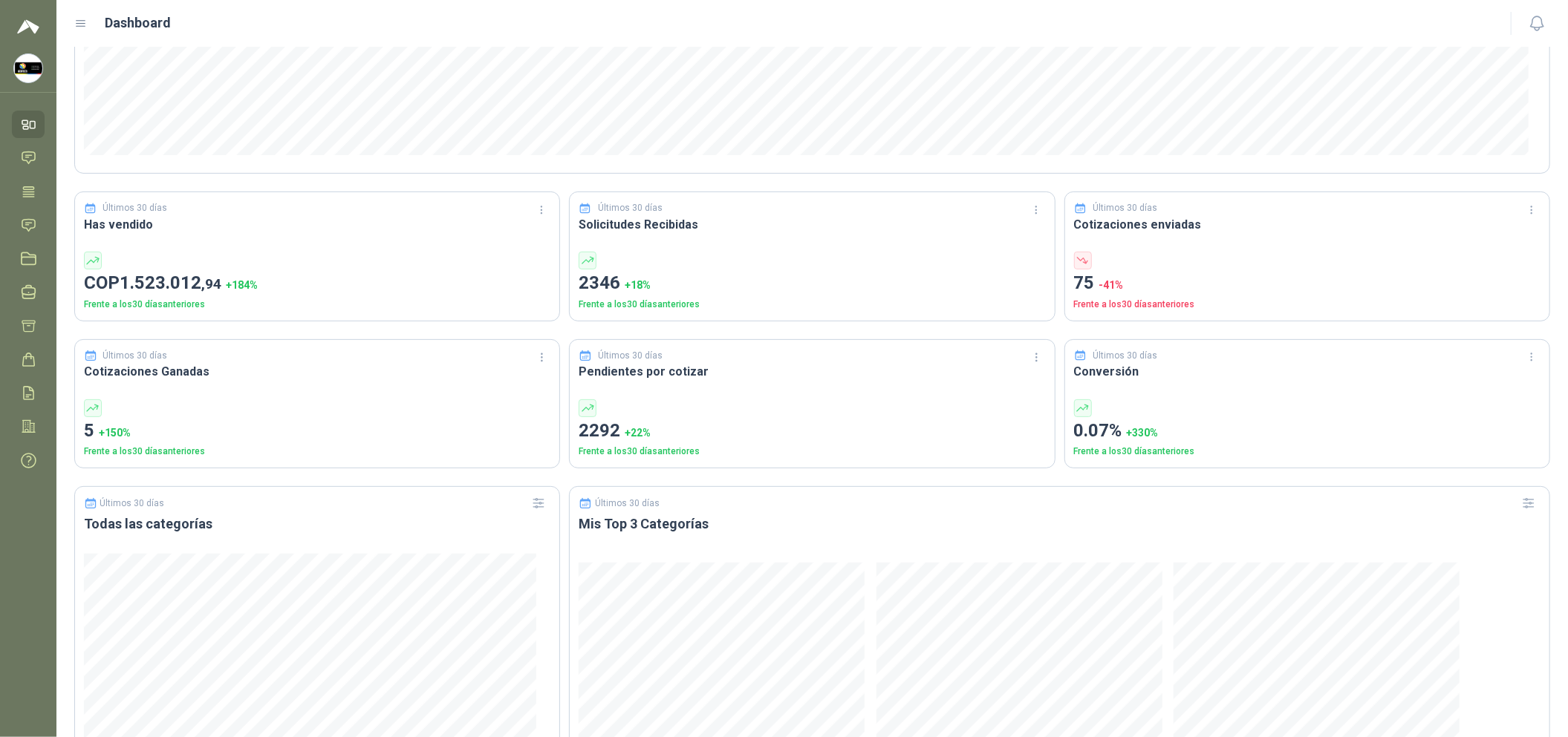
scroll to position [333, 0]
